Goal: Check status: Check status

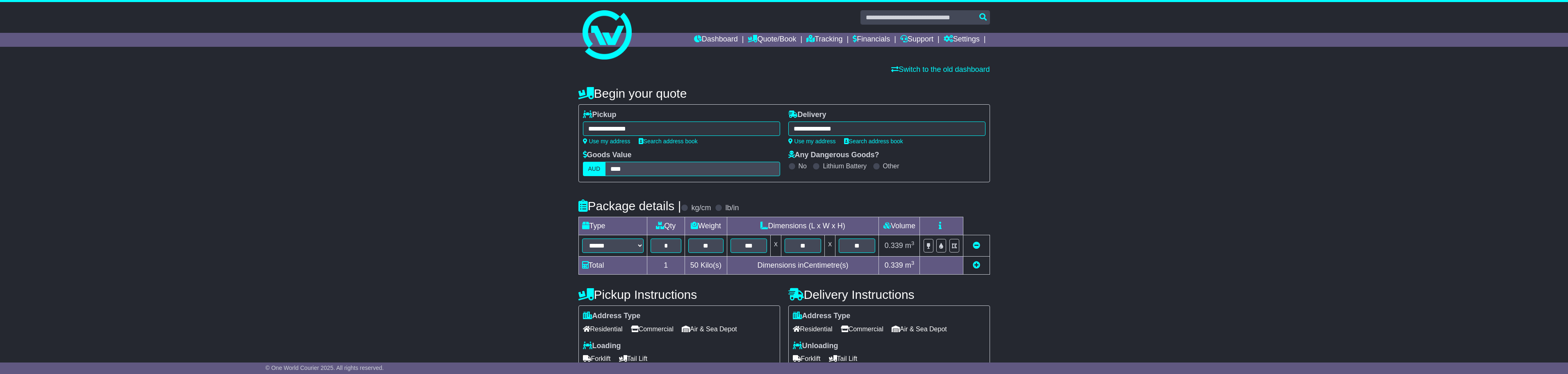
select select "****"
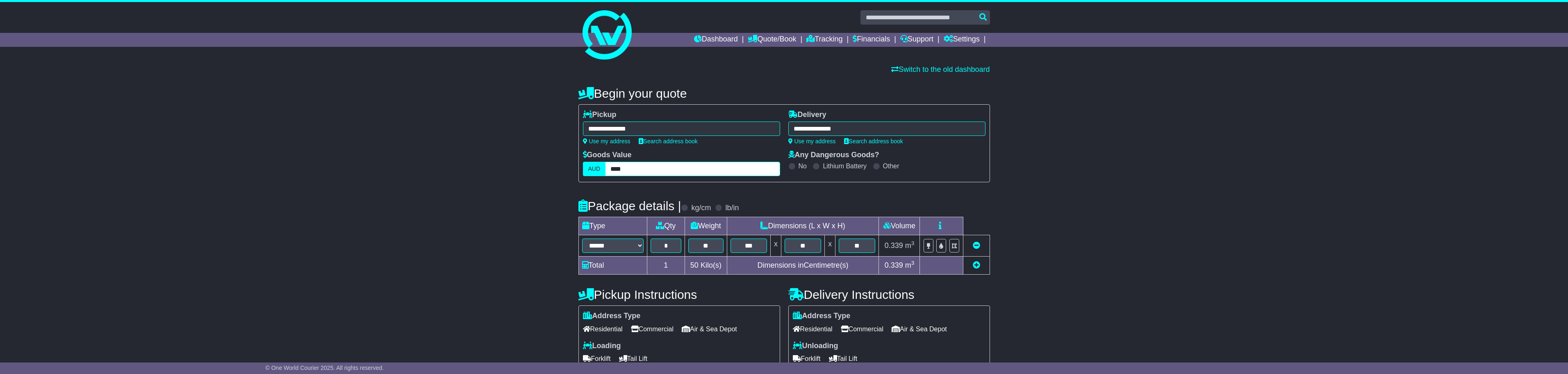
click at [653, 174] on input "****" at bounding box center [692, 168] width 174 height 14
click at [653, 174] on input "****" at bounding box center [692, 168] width 174 height 14
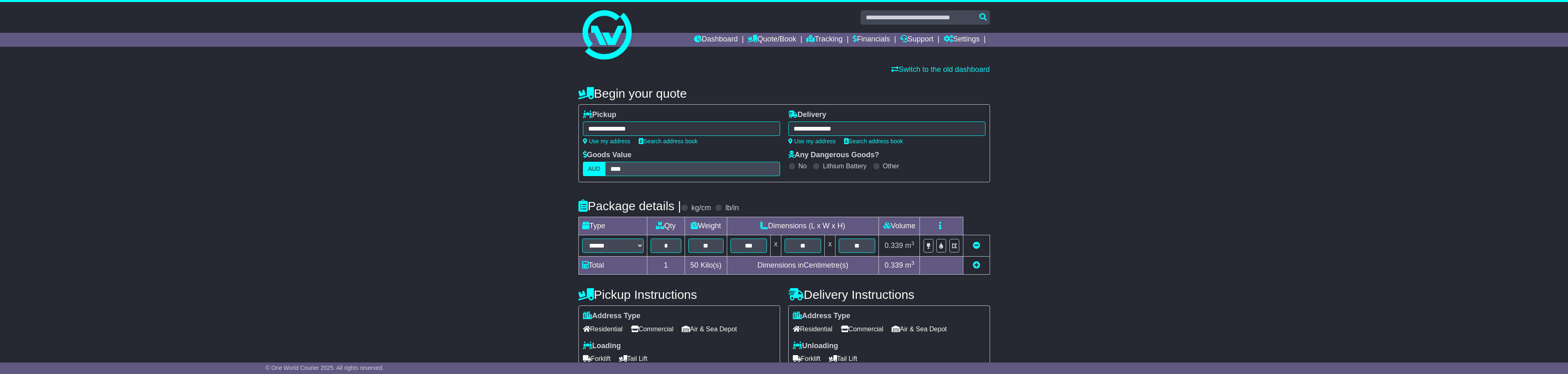
click at [531, 187] on div "**********" at bounding box center [784, 346] width 1568 height 535
click at [1102, 180] on div "**********" at bounding box center [784, 346] width 1568 height 535
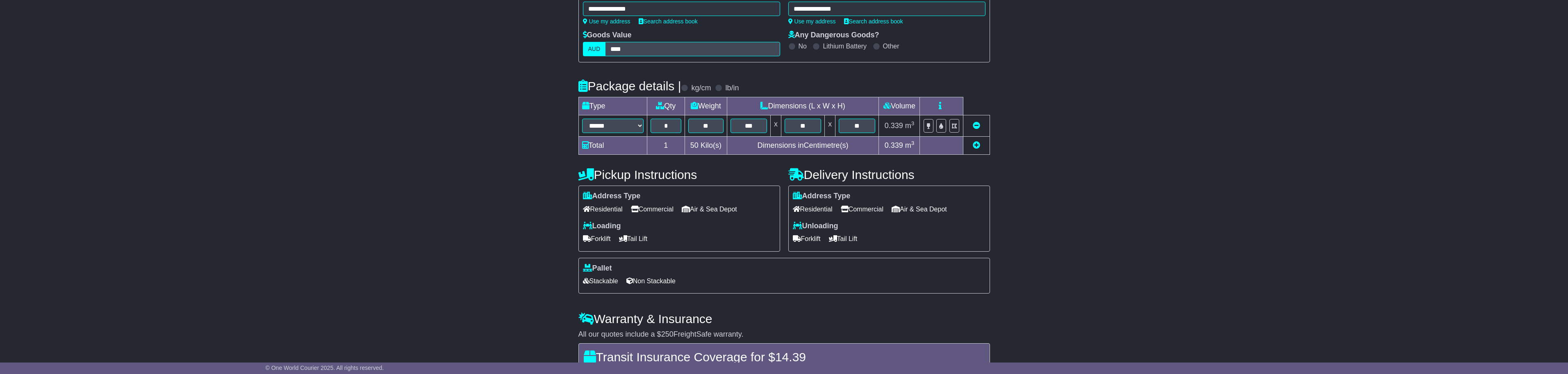
scroll to position [123, 0]
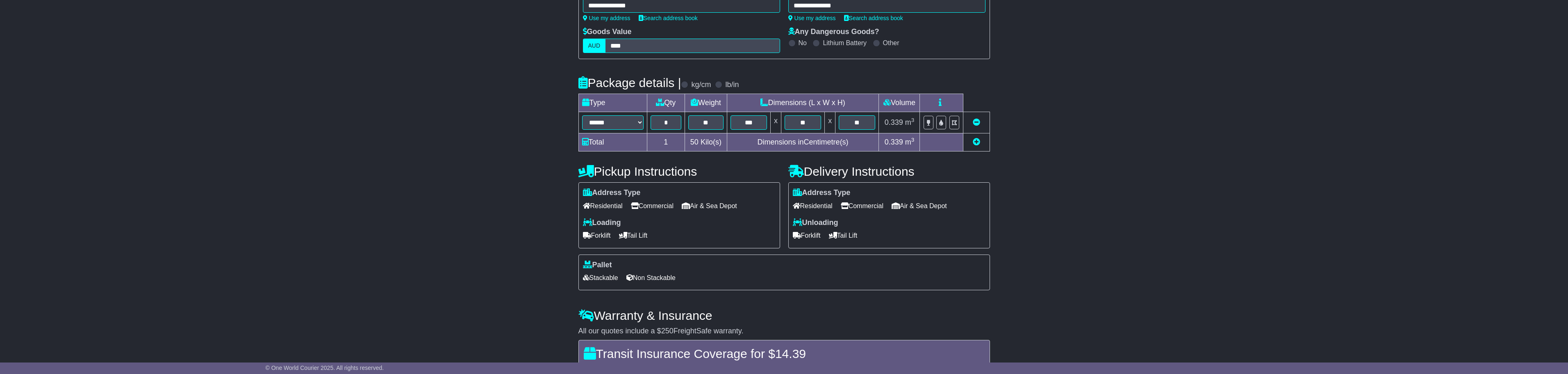
click at [656, 284] on span "Non Stackable" at bounding box center [651, 278] width 49 height 13
click at [515, 289] on div "**********" at bounding box center [784, 223] width 1568 height 535
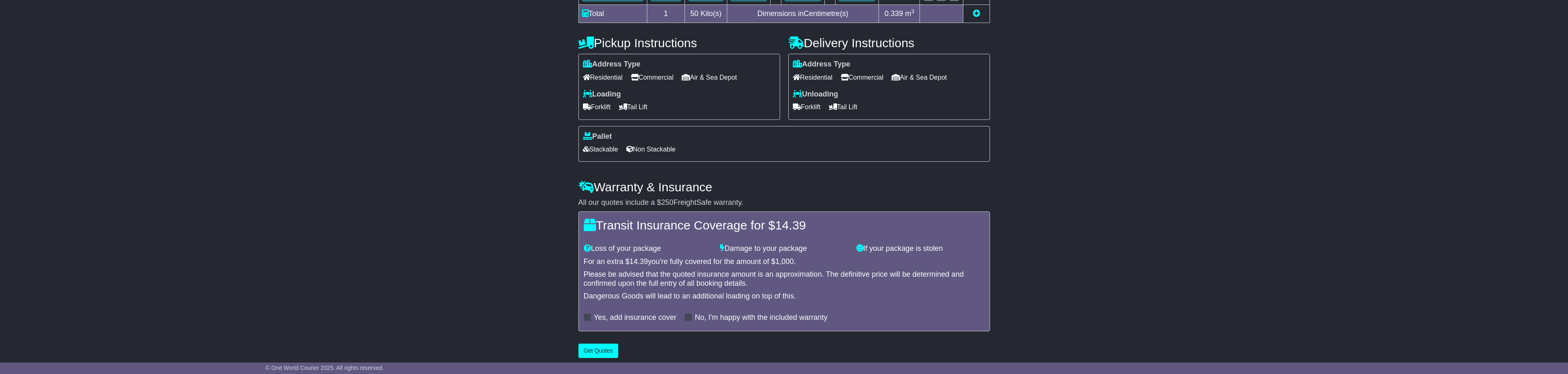
scroll to position [258, 0]
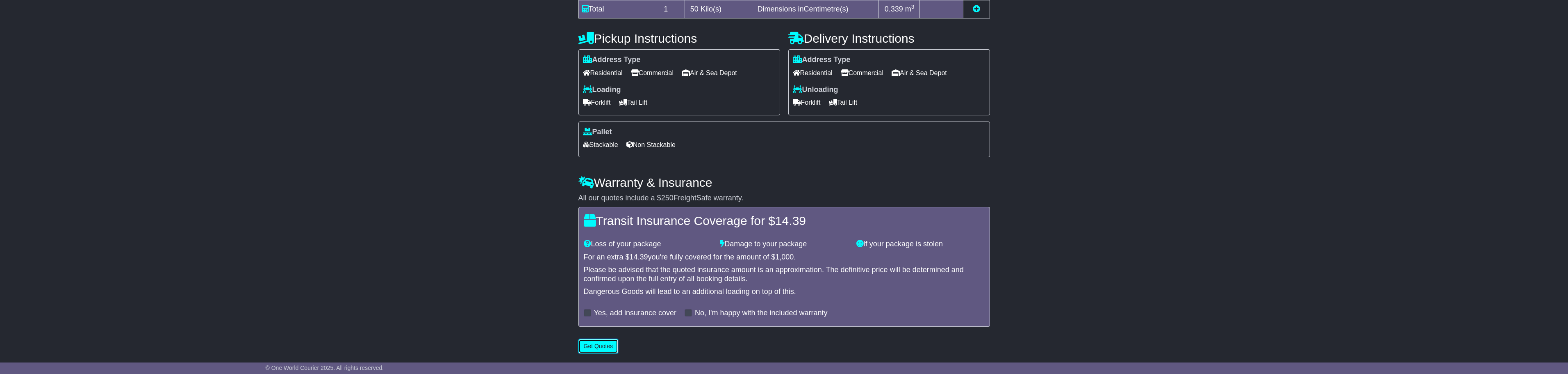
click at [602, 341] on button "Get Quotes" at bounding box center [598, 345] width 40 height 14
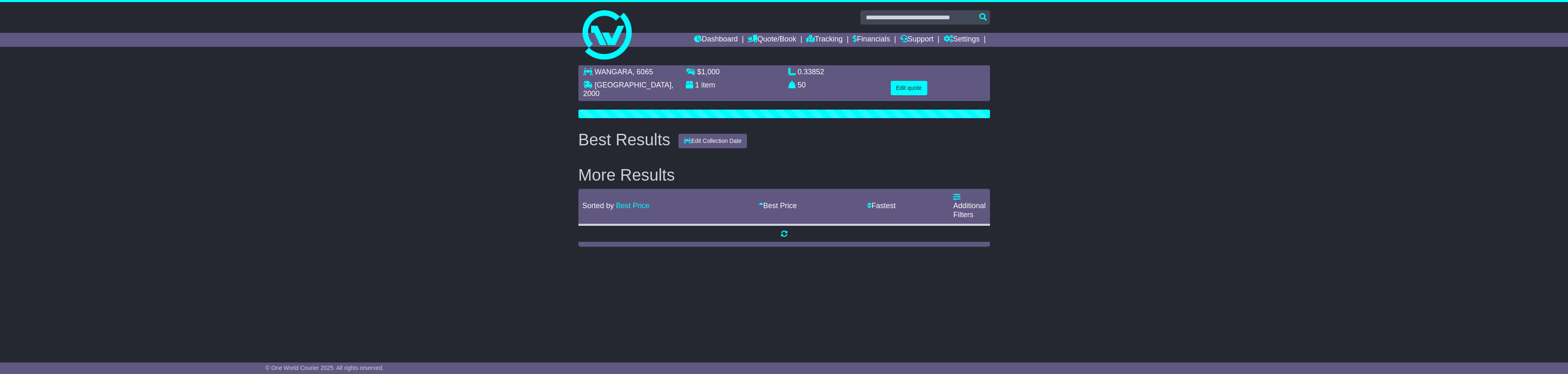
scroll to position [0, 0]
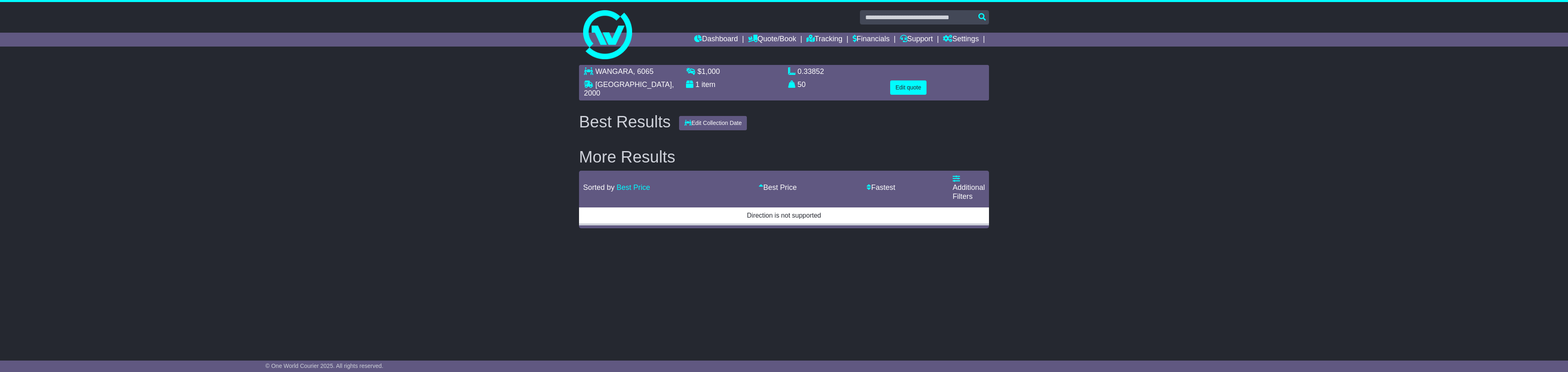
click at [330, 246] on div "**********" at bounding box center [784, 204] width 1568 height 287
click at [898, 82] on button "Edit quote" at bounding box center [908, 87] width 36 height 14
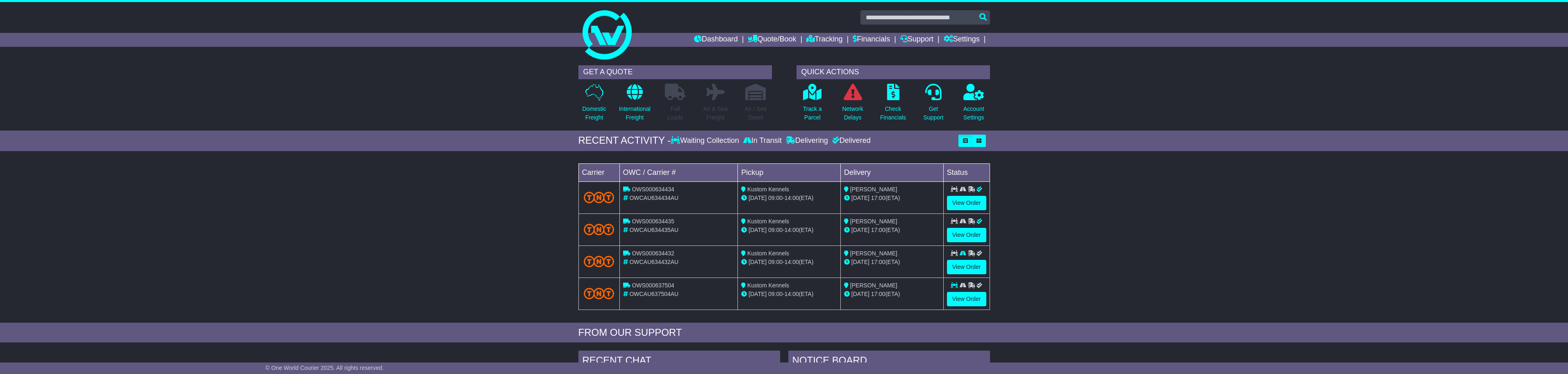
click at [637, 44] on div "Dashboard Quote/Book Domestic International Saved Quotes Drafts Domestic Quote …" at bounding box center [784, 39] width 420 height 14
click at [705, 35] on link "Dashboard" at bounding box center [716, 39] width 44 height 14
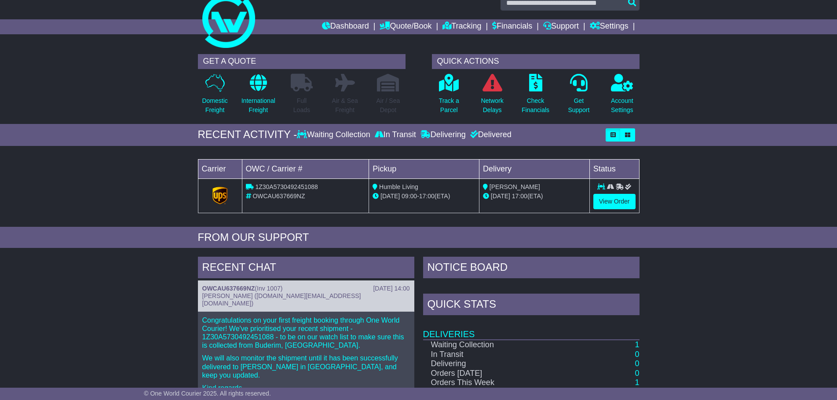
scroll to position [44, 0]
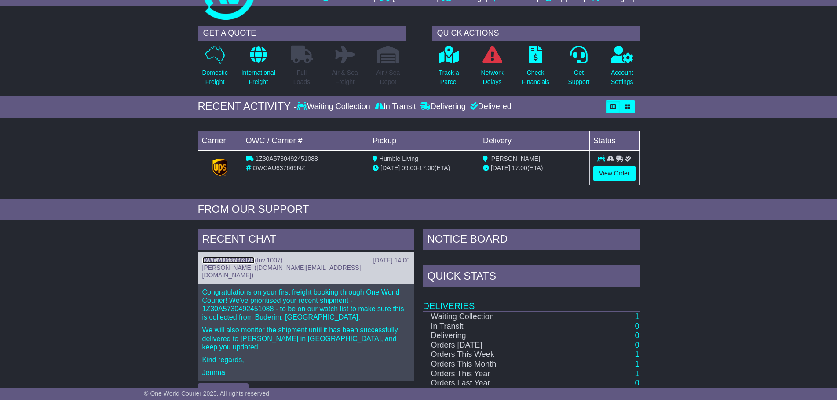
click at [228, 260] on link "OWCAU637669NZ" at bounding box center [228, 260] width 53 height 7
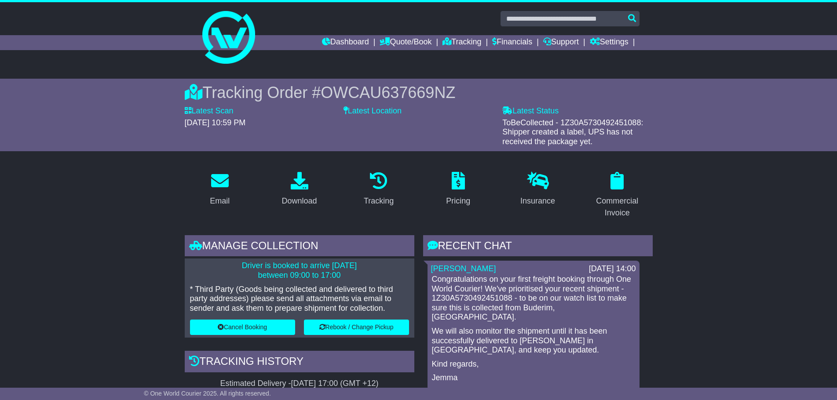
click at [426, 92] on span "OWCAU637669NZ" at bounding box center [388, 93] width 135 height 18
copy span "OWCAU637669NZ"
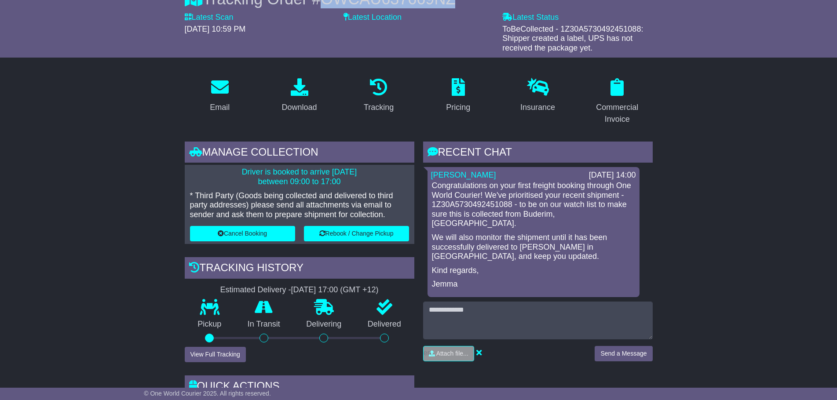
scroll to position [88, 0]
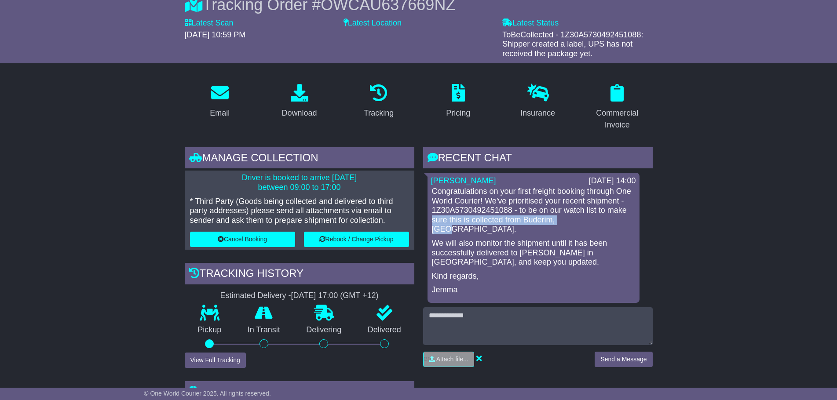
drag, startPoint x: 772, startPoint y: 215, endPoint x: 749, endPoint y: 223, distance: 24.2
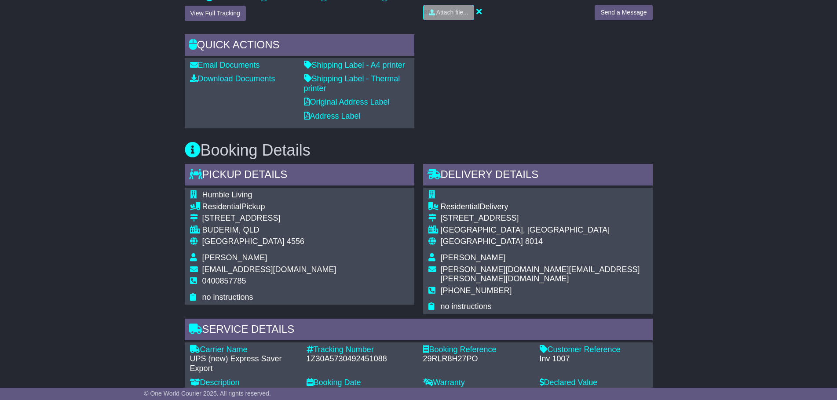
scroll to position [572, 0]
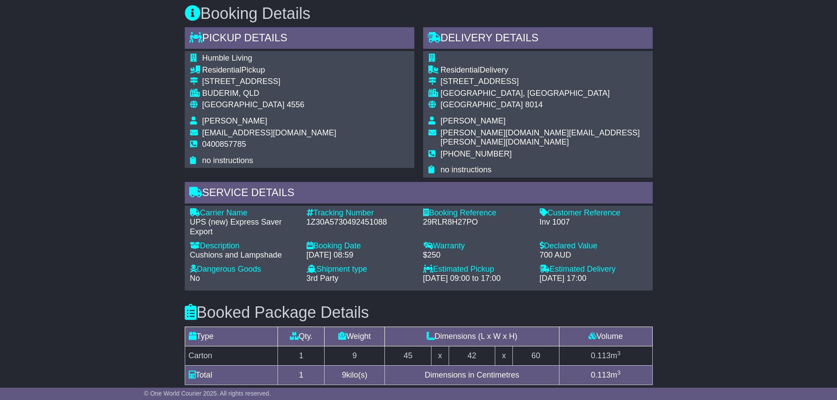
click at [343, 218] on div "1Z30A5730492451088" at bounding box center [361, 223] width 108 height 10
click at [780, 211] on div "Email Download Tracking Pricing Insurance" at bounding box center [418, 119] width 837 height 1053
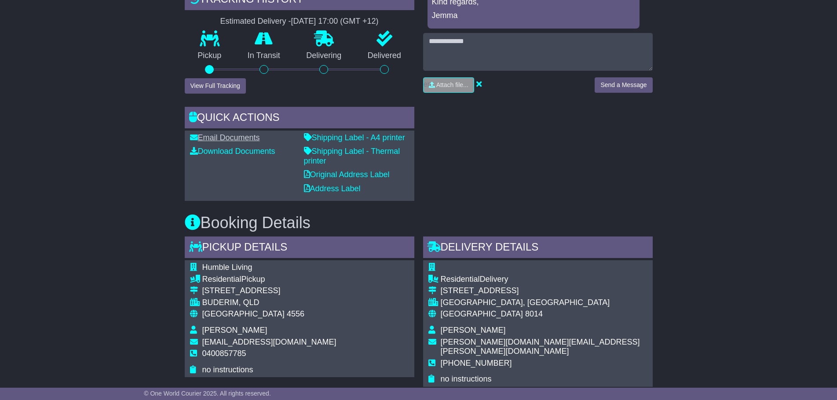
scroll to position [352, 0]
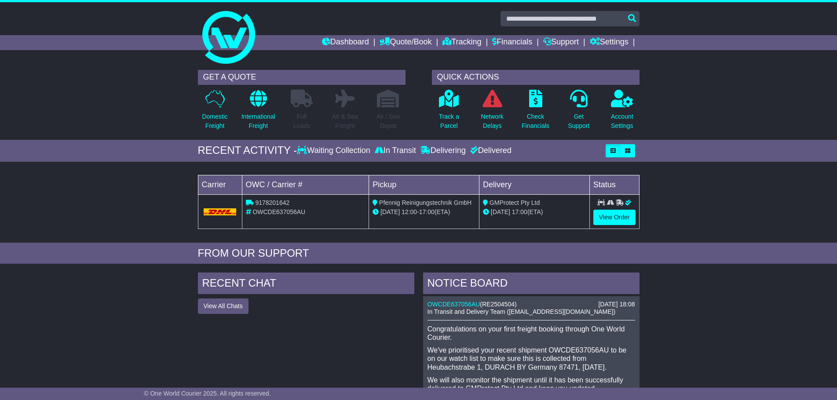
click at [720, 185] on div "Loading... No bookings found Carrier OWC / Carrier # Pickup Delivery Status 917…" at bounding box center [418, 204] width 837 height 77
click at [741, 172] on div "Loading... No bookings found Carrier OWC / Carrier # Pickup Delivery Status 917…" at bounding box center [418, 204] width 837 height 77
click at [629, 213] on link "View Order" at bounding box center [614, 217] width 42 height 15
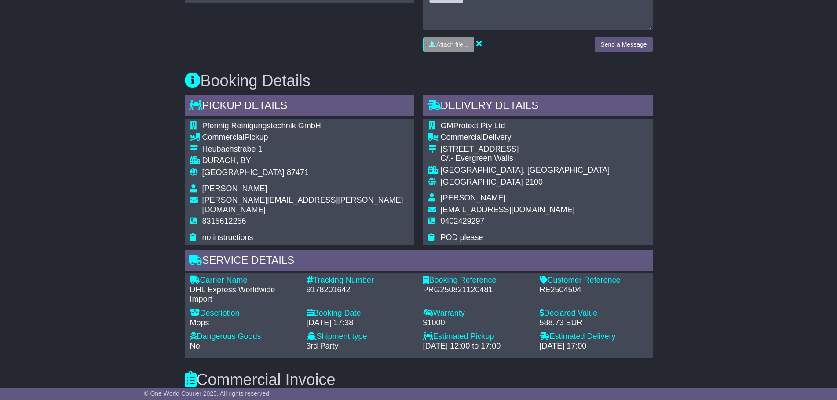
scroll to position [440, 0]
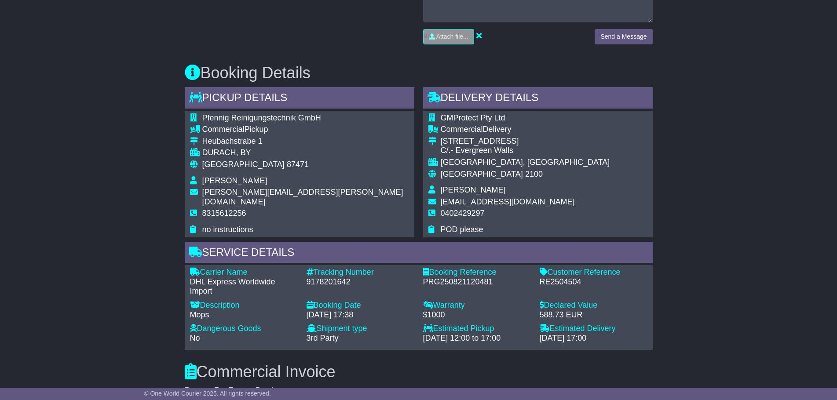
click at [329, 284] on div "9178201642" at bounding box center [361, 283] width 108 height 10
copy div "9178201642"
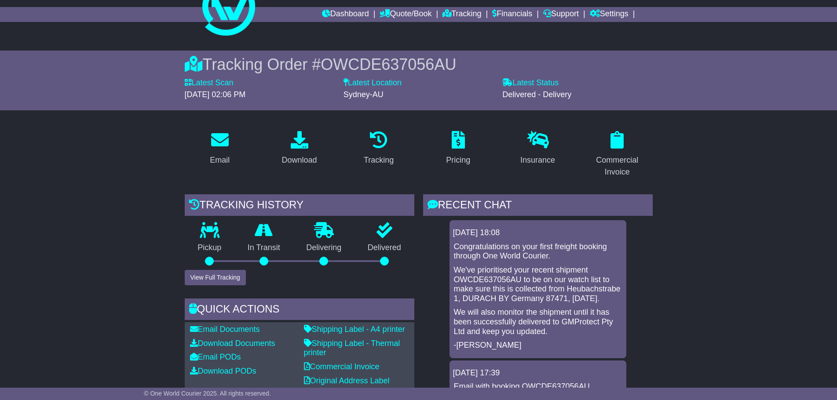
scroll to position [0, 0]
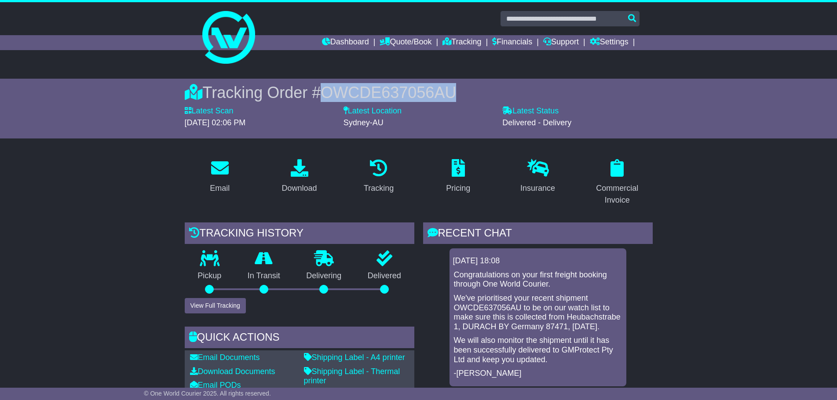
drag, startPoint x: 465, startPoint y: 88, endPoint x: 319, endPoint y: 92, distance: 145.7
click at [319, 92] on div "Tracking Order # OWCDE637056AU" at bounding box center [419, 92] width 468 height 19
copy div "# OWCDE637056AU"
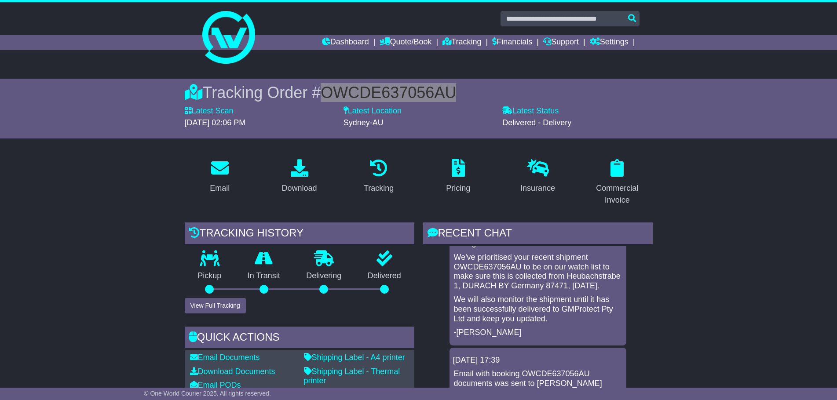
scroll to position [50, 0]
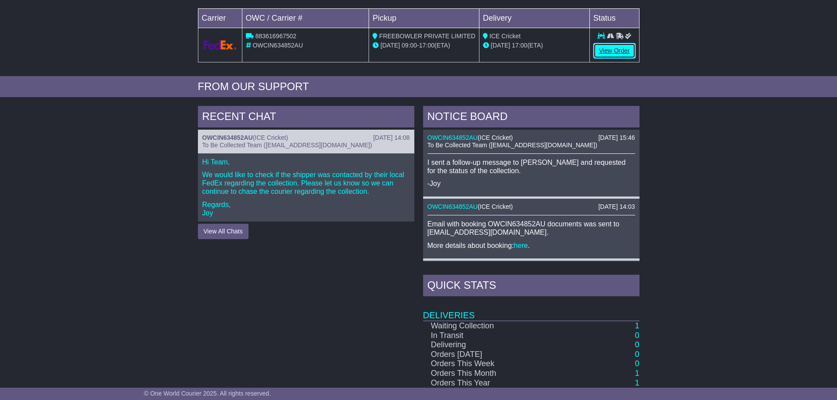
click at [610, 48] on link "View Order" at bounding box center [614, 50] width 42 height 15
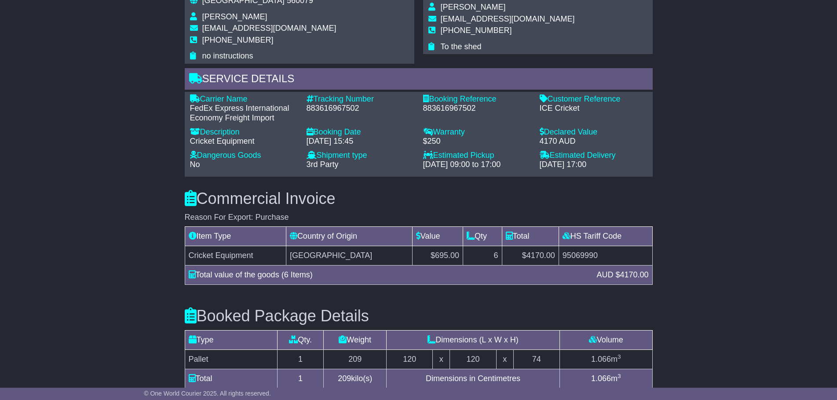
scroll to position [704, 0]
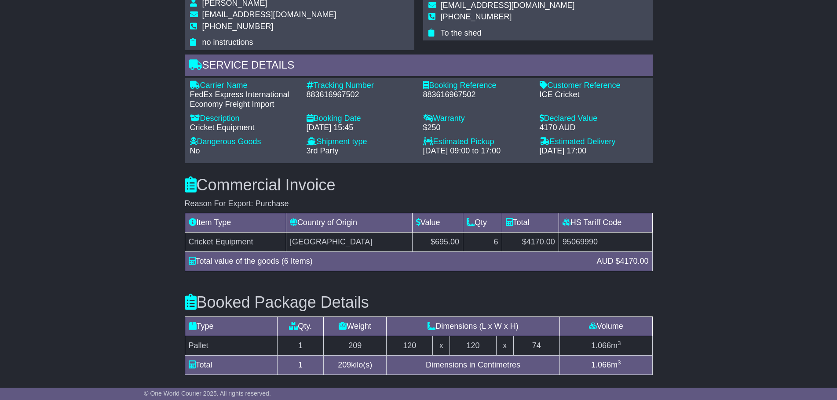
click at [356, 99] on div "883616967502" at bounding box center [361, 95] width 108 height 10
click at [354, 95] on div "883616967502" at bounding box center [361, 95] width 108 height 10
copy div "883616967502"
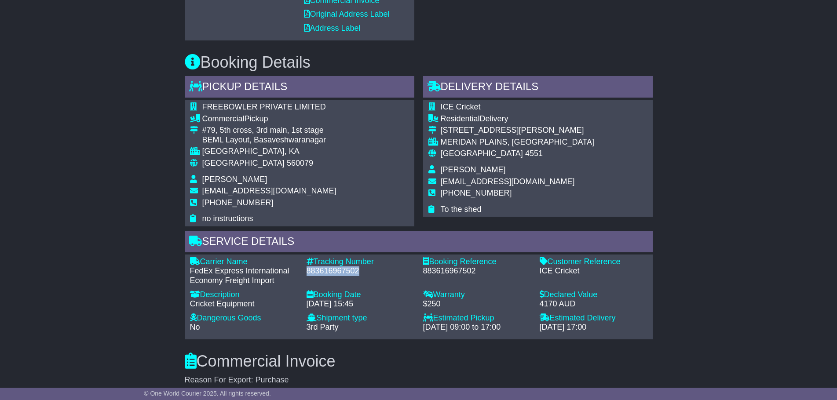
scroll to position [528, 0]
click at [350, 164] on div "FREEBOWLER PRIVATE LIMITED Commercial Pickup #79, 5th cross, 3rd main, 1st stag…" at bounding box center [300, 162] width 230 height 127
click at [695, 252] on div "Email Download Tracking Pricing Insurance" at bounding box center [418, 200] width 837 height 1146
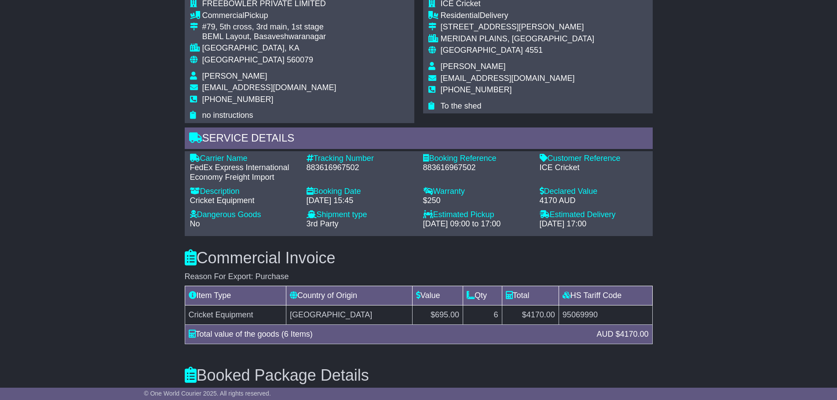
scroll to position [660, 0]
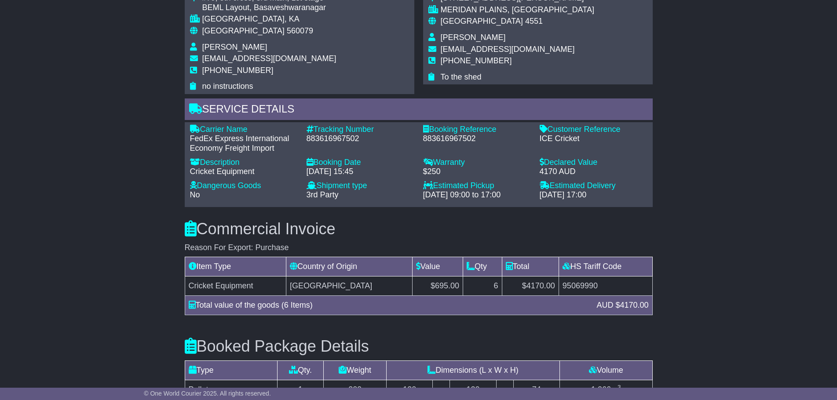
drag, startPoint x: 421, startPoint y: 193, endPoint x: 535, endPoint y: 195, distance: 113.5
click at [525, 193] on div "Estimated Pickup - 25 Aug 2025 - 09:00 to 17:00" at bounding box center [477, 190] width 117 height 19
click at [503, 206] on div "Carrier Name - FedEx Express International Economy Freight Import Description -…" at bounding box center [419, 164] width 468 height 85
click at [452, 230] on h3 "Commercial Invoice" at bounding box center [419, 229] width 468 height 18
click at [177, 254] on div "Email Download Tracking Pricing Insurance" at bounding box center [418, 68] width 837 height 1146
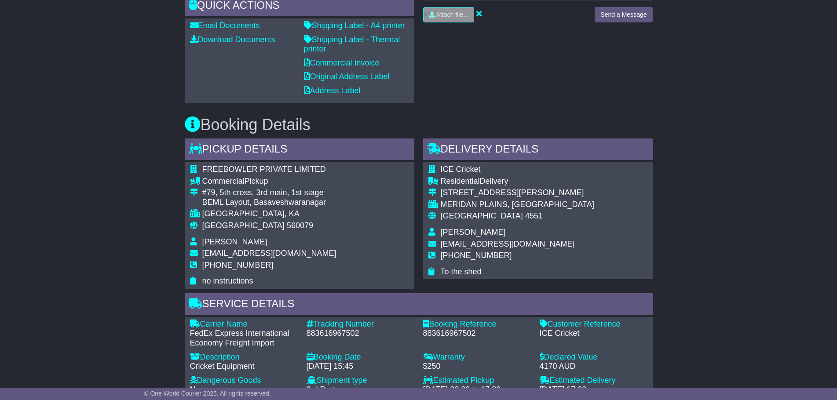
scroll to position [434, 0]
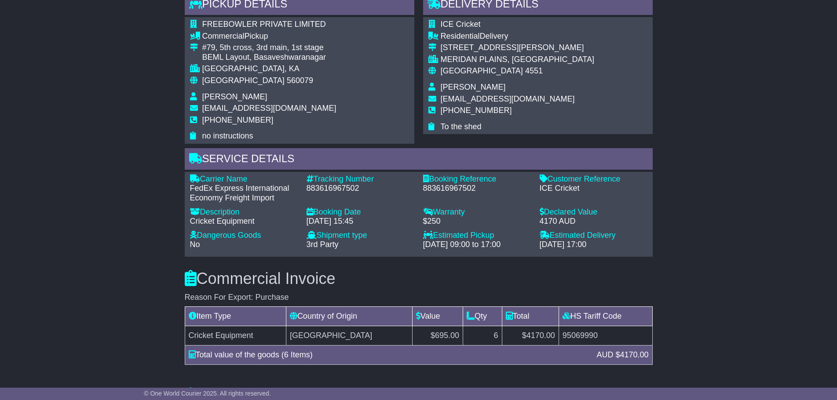
click at [725, 206] on div "Email Download Tracking Pricing Insurance" at bounding box center [418, 118] width 837 height 1146
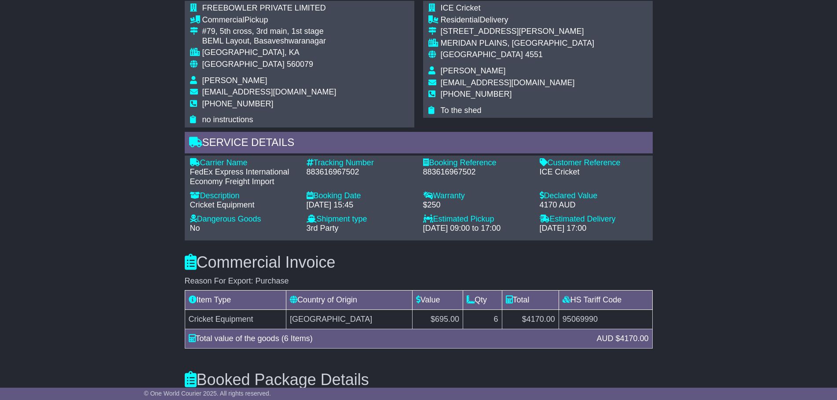
scroll to position [610, 0]
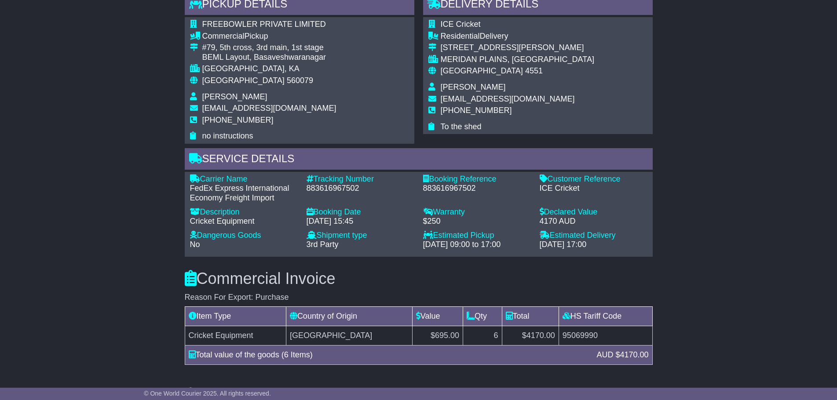
click at [752, 373] on div "Email Download Tracking Pricing Insurance" at bounding box center [418, 118] width 837 height 1146
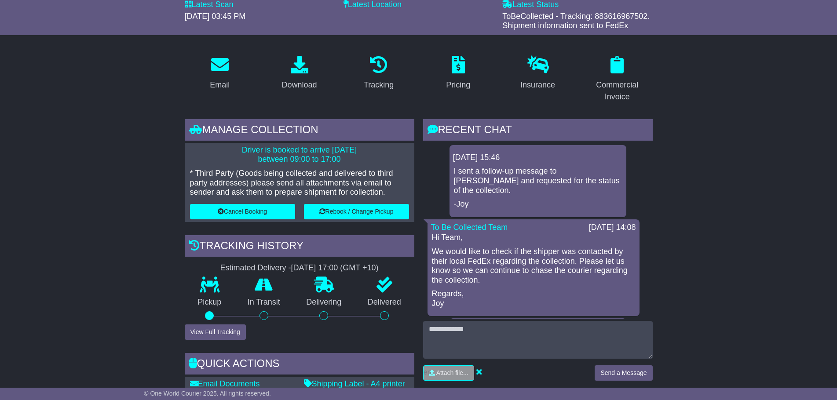
scroll to position [88, 0]
